Goal: Navigation & Orientation: Find specific page/section

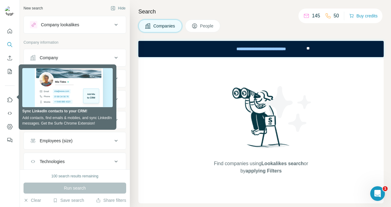
click at [239, 29] on div "Companies People" at bounding box center [262, 26] width 246 height 13
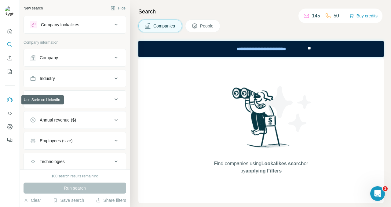
click at [9, 101] on icon "Use Surfe on LinkedIn" at bounding box center [10, 100] width 6 height 6
click at [10, 35] on button "Quick start" at bounding box center [10, 31] width 10 height 11
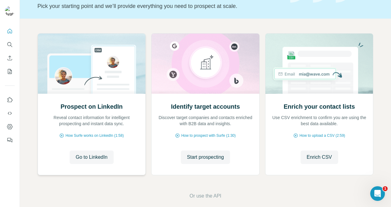
scroll to position [43, 0]
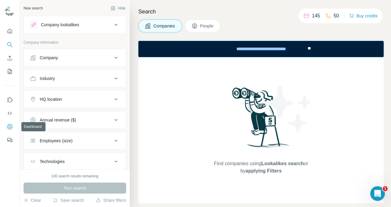
click at [13, 130] on button "Dashboard" at bounding box center [10, 126] width 10 height 11
click at [12, 100] on icon "Use Surfe on LinkedIn" at bounding box center [10, 100] width 6 height 6
click at [198, 27] on icon at bounding box center [195, 26] width 6 height 6
